Goal: Transaction & Acquisition: Purchase product/service

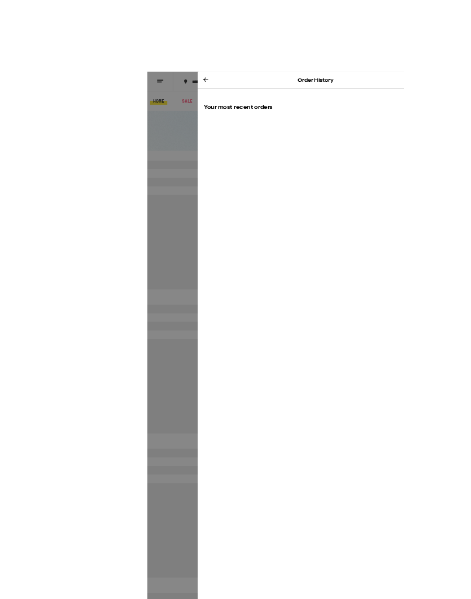
scroll to position [17, 0]
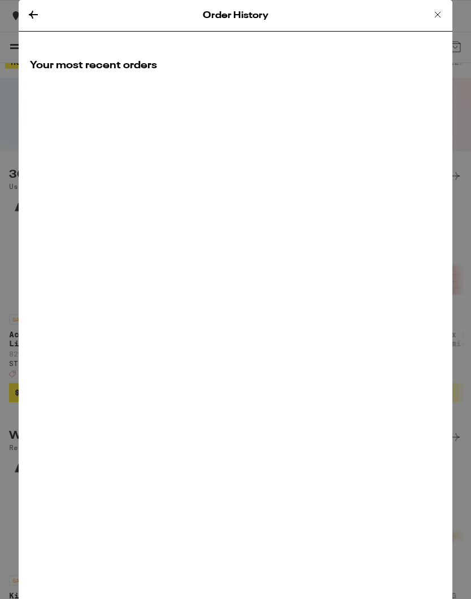
click at [436, 18] on icon at bounding box center [438, 15] width 14 height 14
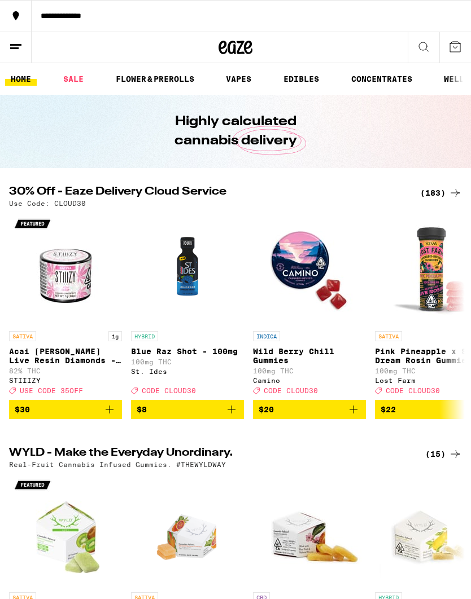
click at [24, 46] on button at bounding box center [16, 47] width 32 height 31
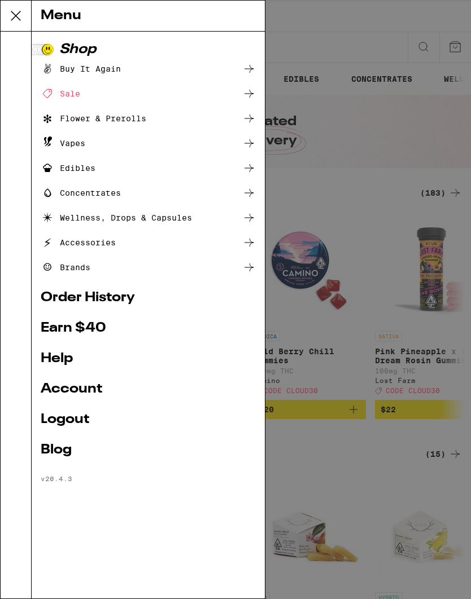
click at [139, 294] on link "Order History" at bounding box center [148, 298] width 215 height 14
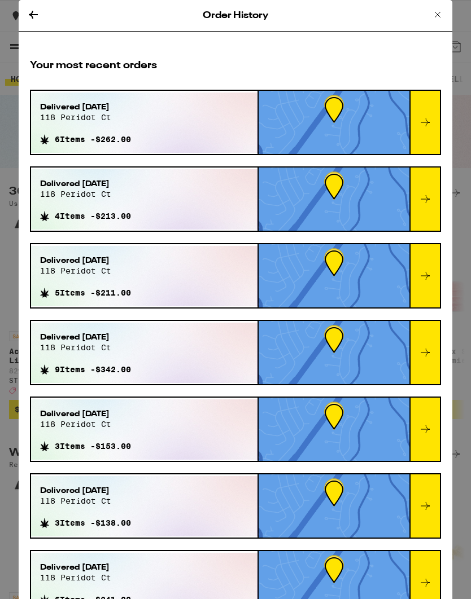
click at [433, 15] on icon at bounding box center [438, 15] width 14 height 14
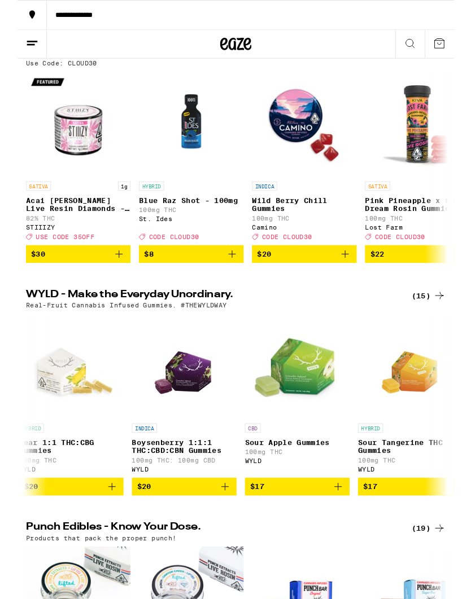
scroll to position [0, 374]
click at [216, 532] on icon "Add to bag" at bounding box center [223, 526] width 14 height 14
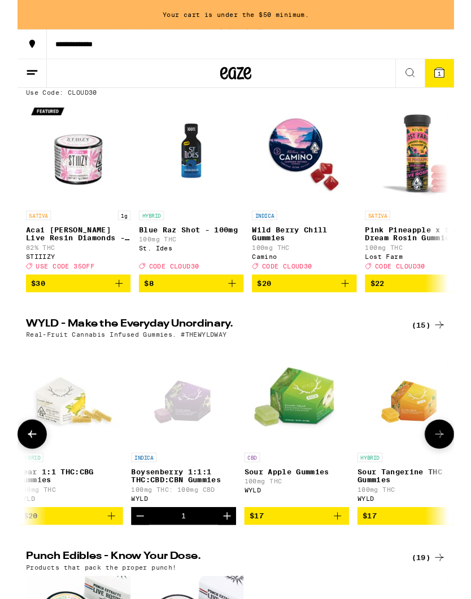
scroll to position [0, 0]
click at [227, 564] on icon "Increment" at bounding box center [226, 557] width 14 height 14
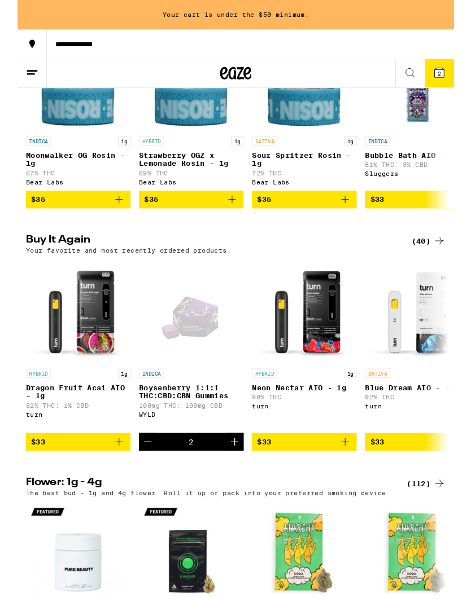
click at [353, 484] on icon "Add to bag" at bounding box center [354, 478] width 14 height 14
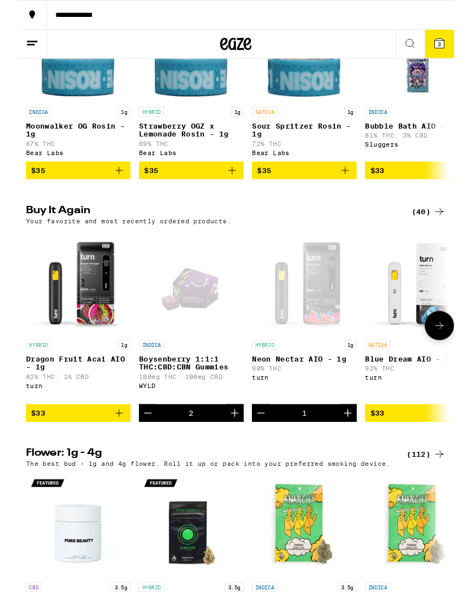
click at [355, 453] on icon "Increment" at bounding box center [356, 446] width 14 height 14
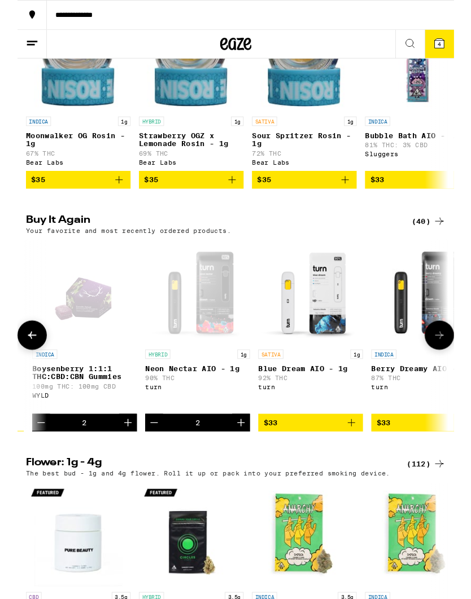
scroll to position [0, 116]
click at [366, 463] on icon "Add to bag" at bounding box center [360, 456] width 14 height 14
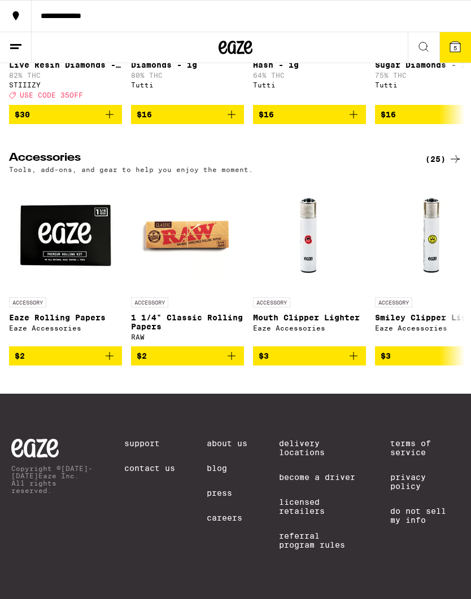
scroll to position [5300, 0]
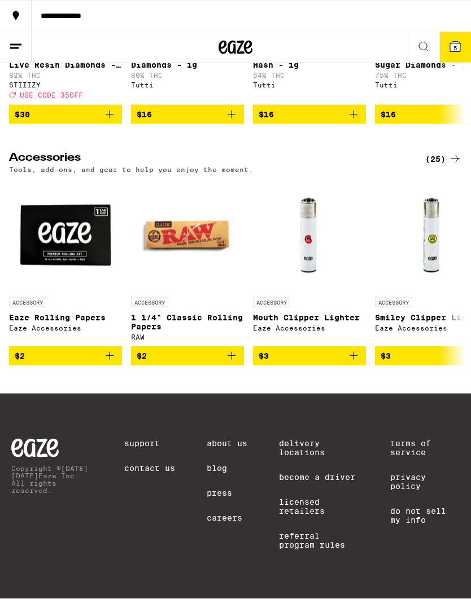
click at [418, 52] on icon at bounding box center [424, 47] width 14 height 14
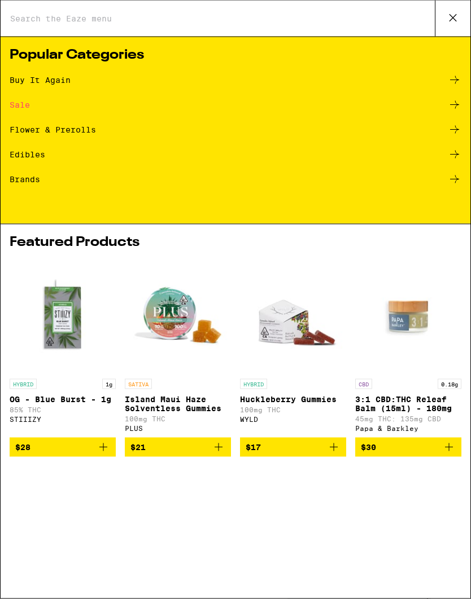
scroll to position [0, 0]
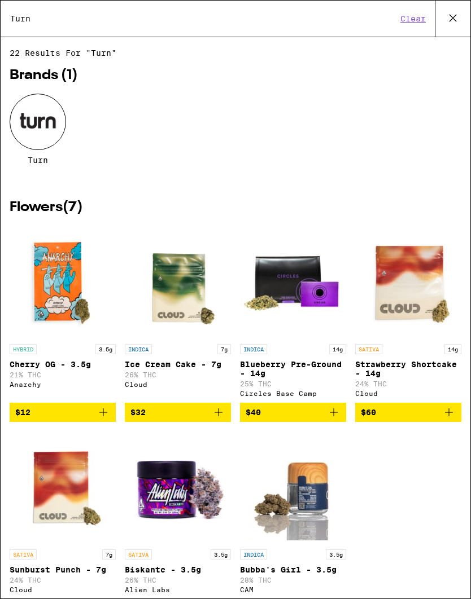
type input "Turn"
click at [42, 105] on div at bounding box center [38, 122] width 56 height 56
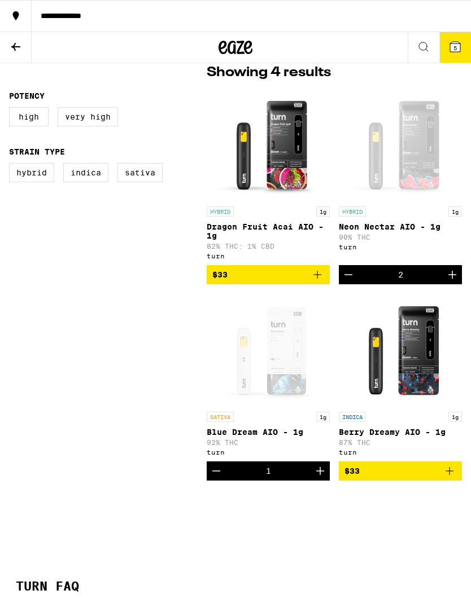
scroll to position [301, 0]
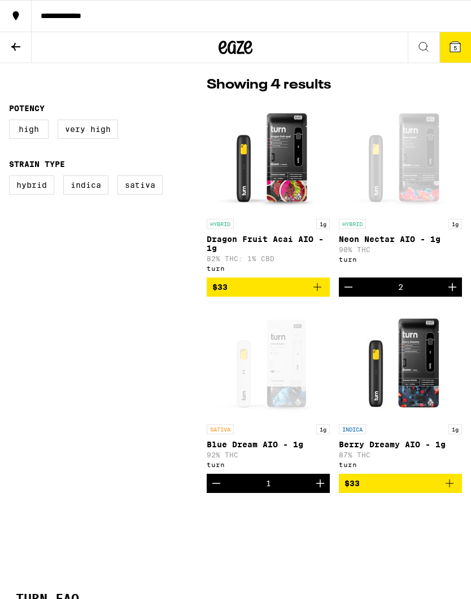
click at [6, 51] on button at bounding box center [16, 47] width 32 height 31
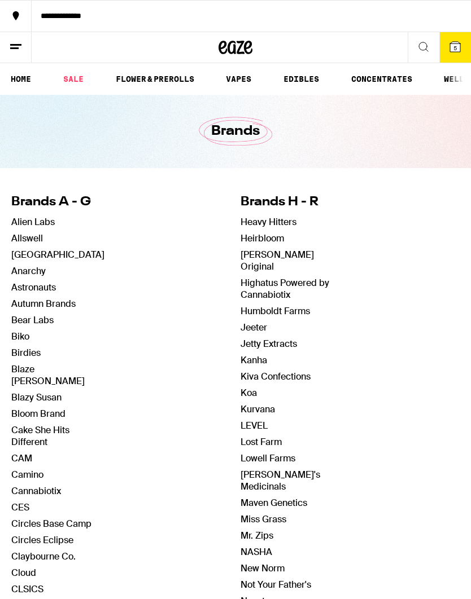
click at [22, 45] on icon at bounding box center [16, 47] width 14 height 14
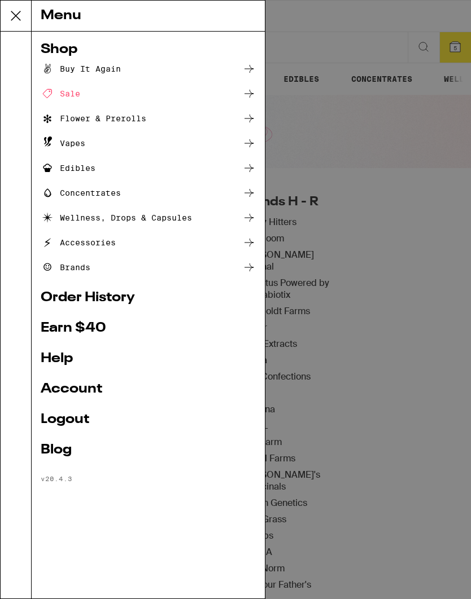
click at [123, 298] on link "Order History" at bounding box center [148, 298] width 215 height 14
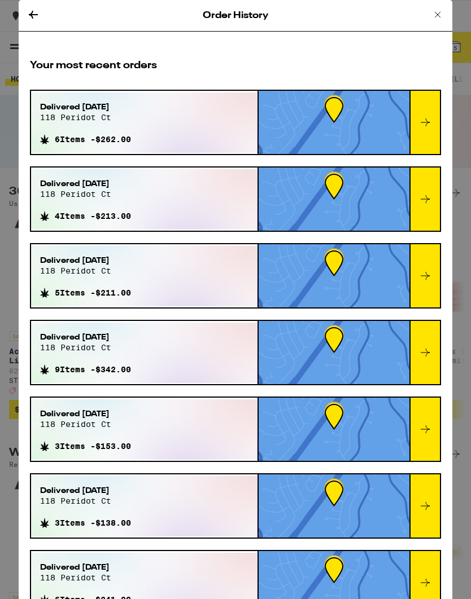
click at [434, 111] on div at bounding box center [424, 122] width 30 height 63
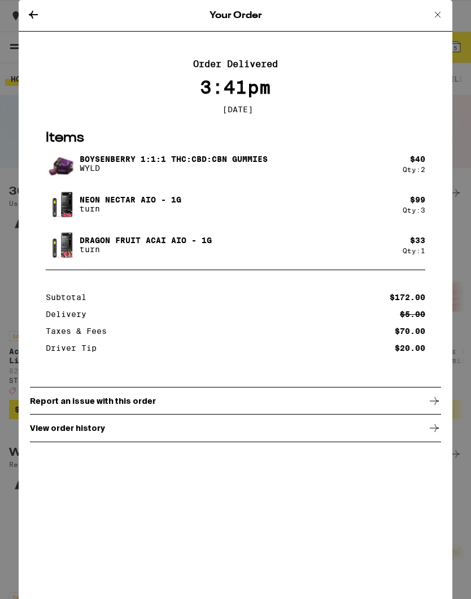
click at [435, 12] on icon at bounding box center [438, 15] width 6 height 6
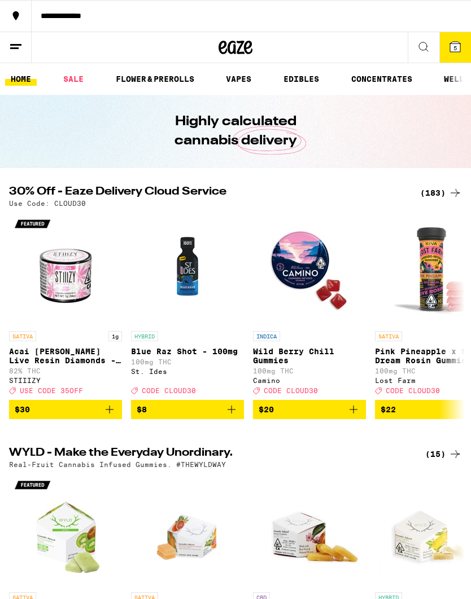
click at [453, 47] on span "5" at bounding box center [454, 48] width 3 height 7
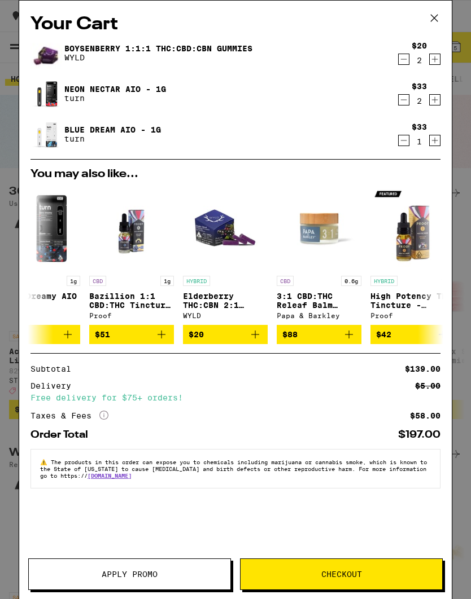
scroll to position [0, 128]
click at [433, 143] on icon "Increment" at bounding box center [435, 141] width 10 height 14
click at [366, 567] on button "Checkout" at bounding box center [341, 575] width 203 height 32
click at [391, 570] on button "Checkout" at bounding box center [341, 575] width 203 height 32
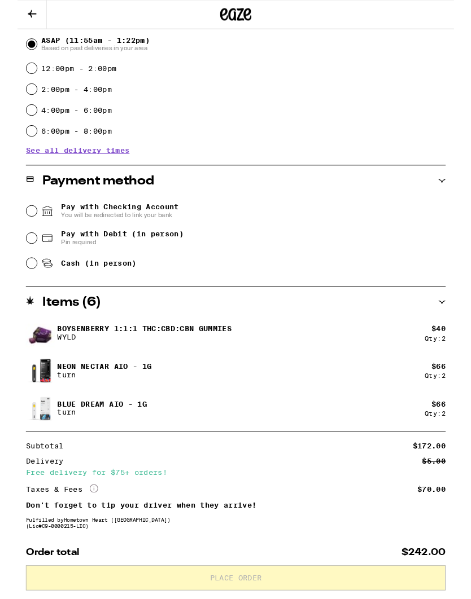
scroll to position [317, 0]
click at [20, 255] on div "Pay with Debit (in person) Pin required" at bounding box center [236, 256] width 452 height 29
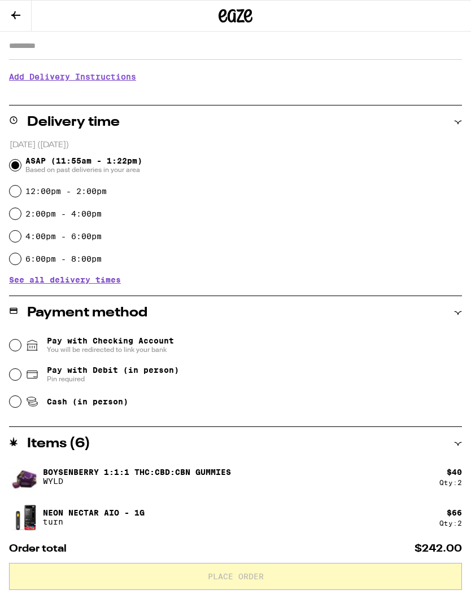
scroll to position [198, 0]
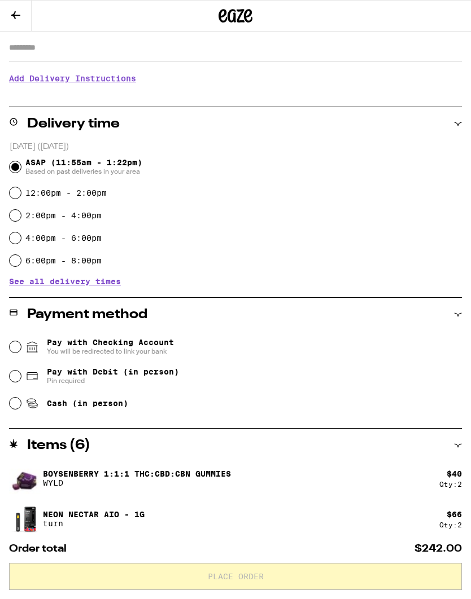
click at [15, 382] on input "Pay with Debit (in person) Pin required" at bounding box center [15, 376] width 11 height 11
radio input "true"
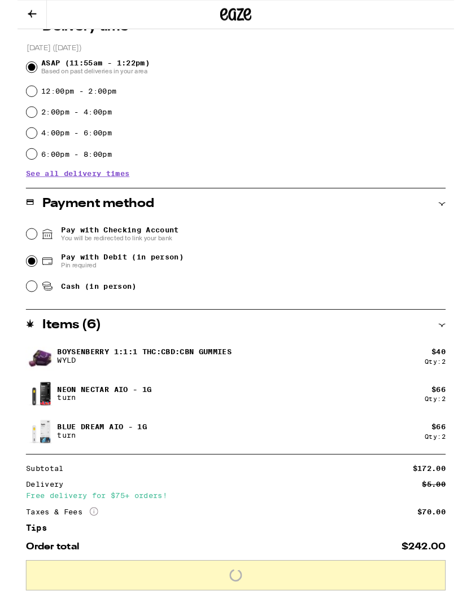
scroll to position [422, 0]
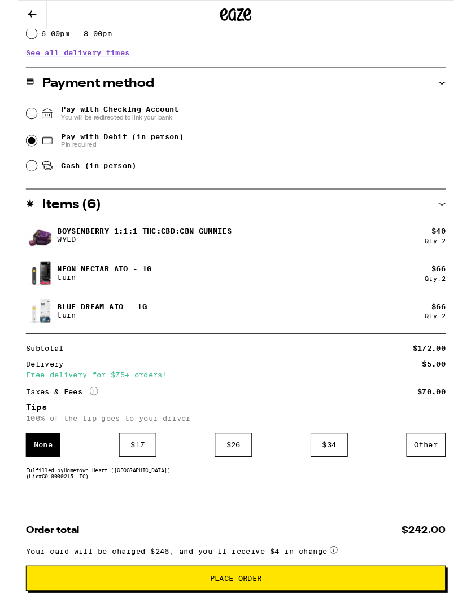
click at [443, 480] on div "Other" at bounding box center [440, 480] width 42 height 26
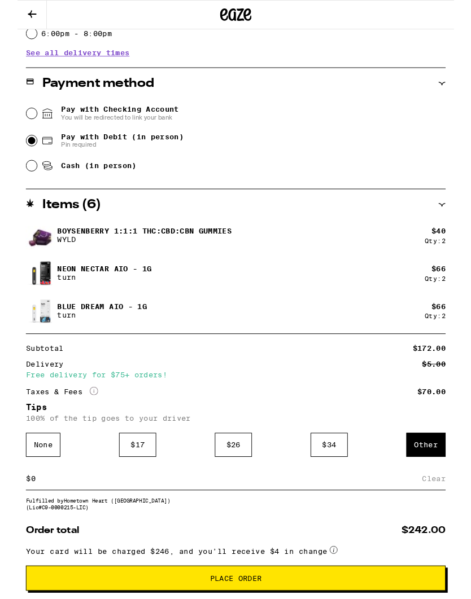
scroll to position [528, 0]
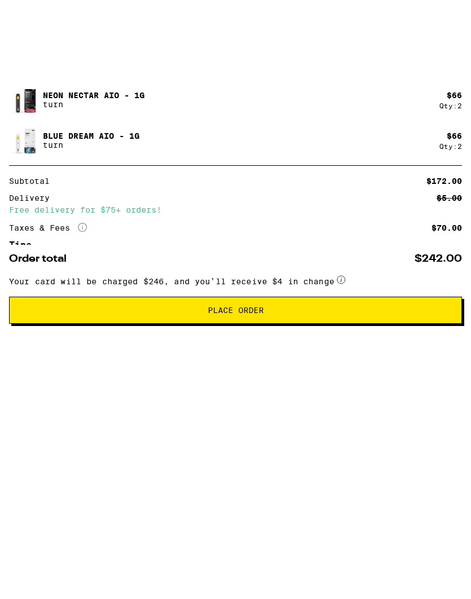
type input "20"
click at [453, 398] on div "Save" at bounding box center [451, 410] width 20 height 25
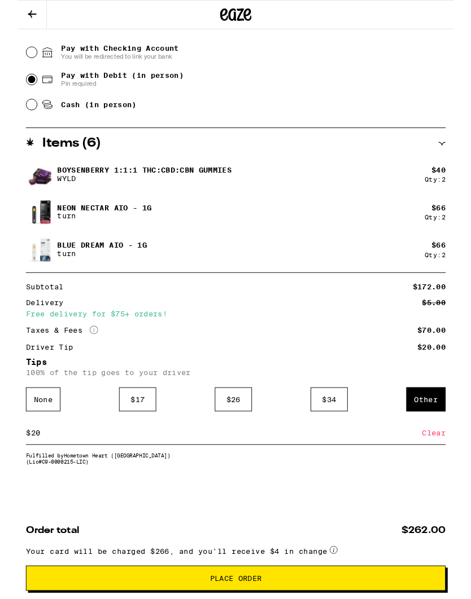
scroll to position [545, 0]
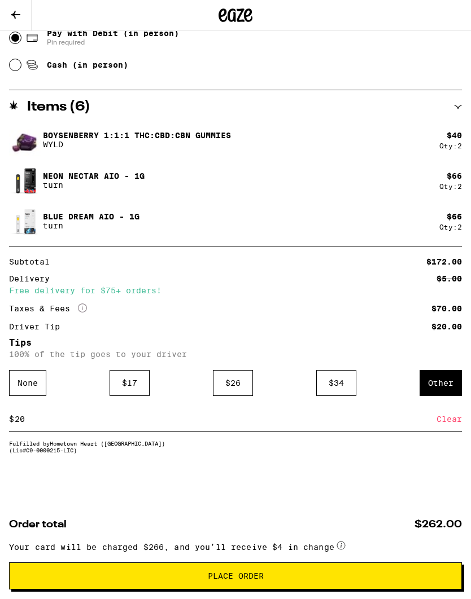
click at [404, 574] on span "Place Order" at bounding box center [236, 577] width 434 height 8
